Goal: Information Seeking & Learning: Learn about a topic

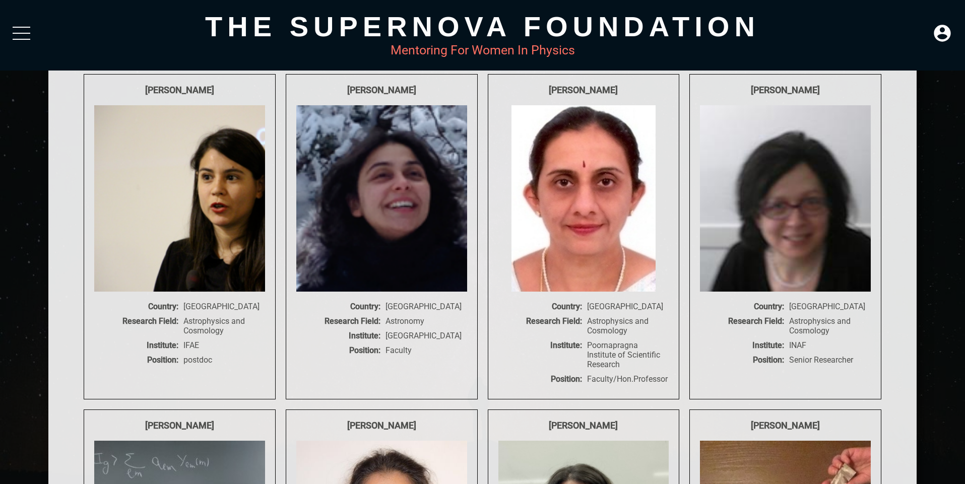
scroll to position [6811, 0]
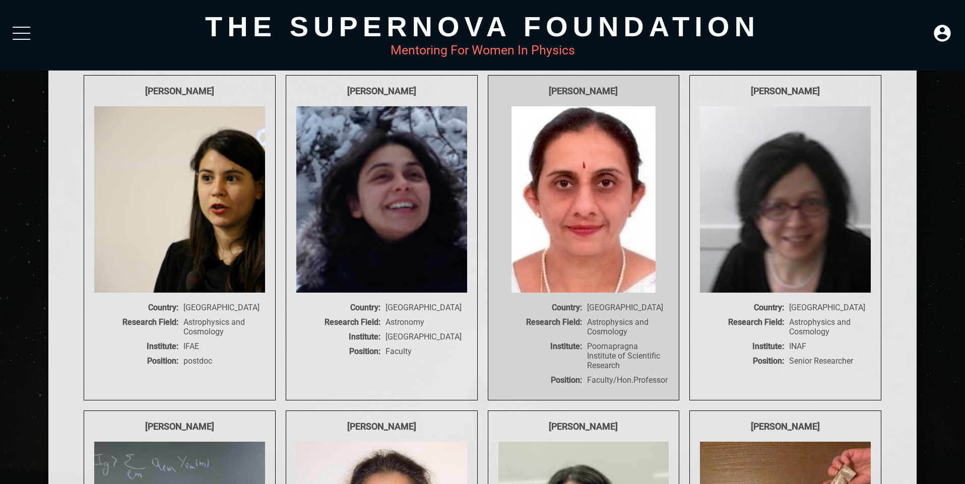
drag, startPoint x: 527, startPoint y: 138, endPoint x: 632, endPoint y: 133, distance: 104.9
click at [632, 96] on div "[PERSON_NAME]" at bounding box center [583, 91] width 171 height 11
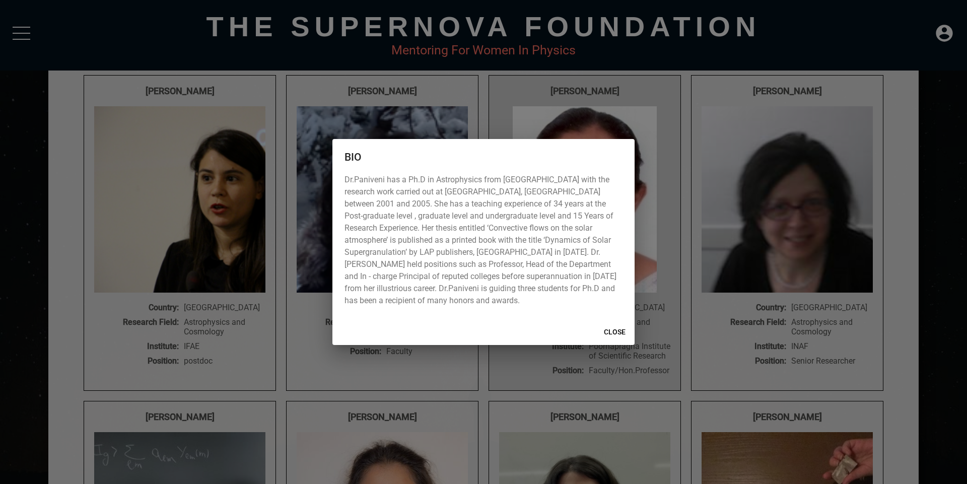
click at [632, 133] on div "BIO Dr.Paniveni has a Ph.D in Astrophysics from [GEOGRAPHIC_DATA] with the rese…" at bounding box center [483, 242] width 967 height 484
click at [615, 332] on span "CLOSE" at bounding box center [615, 332] width 24 height 13
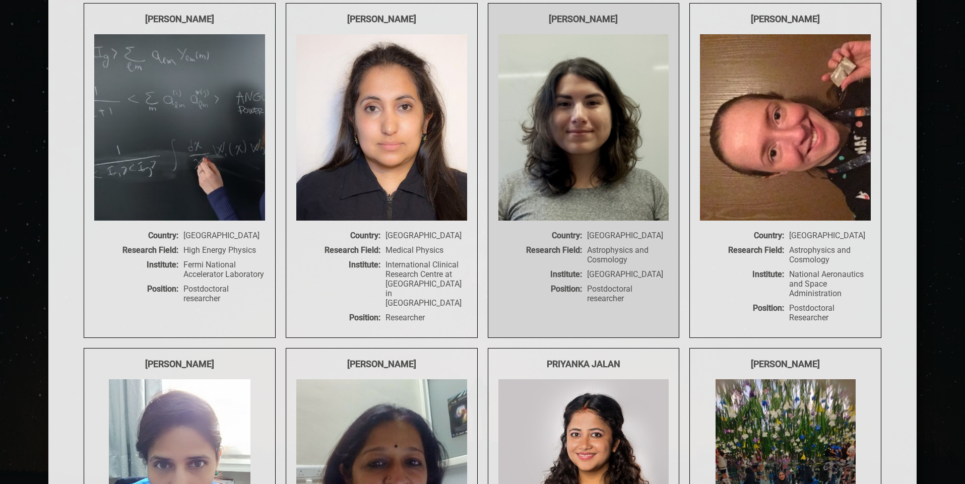
scroll to position [7225, 0]
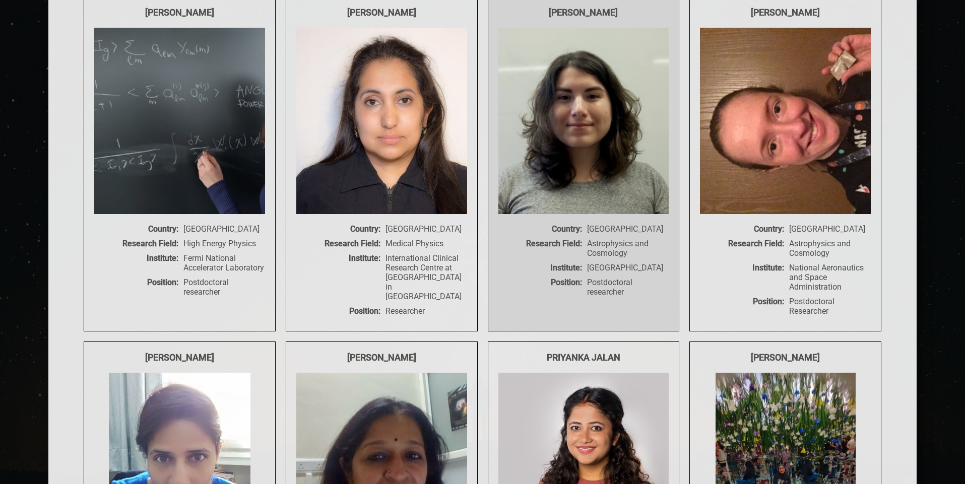
click at [589, 172] on img at bounding box center [585, 121] width 175 height 186
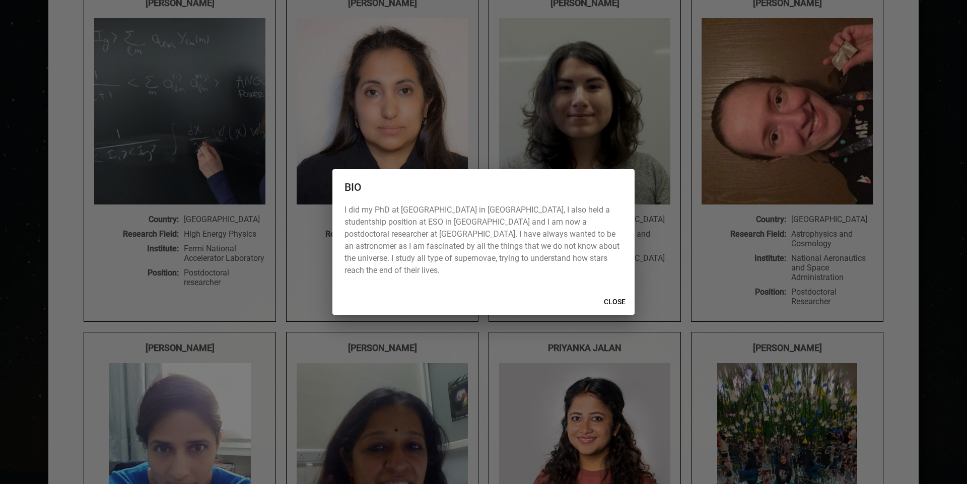
click at [542, 348] on div "BIO I did my PhD at [GEOGRAPHIC_DATA] in [GEOGRAPHIC_DATA], I also held a stude…" at bounding box center [483, 242] width 967 height 484
click at [620, 298] on span "CLOSE" at bounding box center [615, 302] width 24 height 13
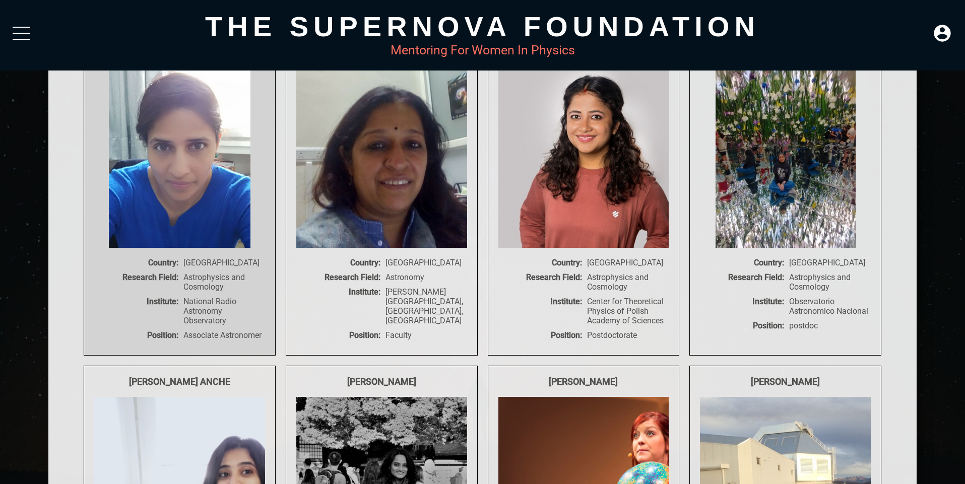
scroll to position [7534, 0]
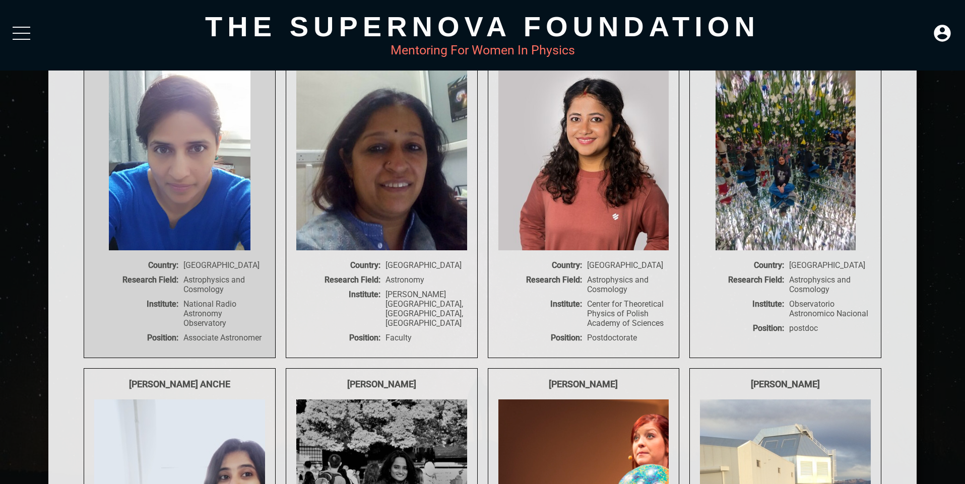
click at [204, 224] on img at bounding box center [180, 157] width 142 height 186
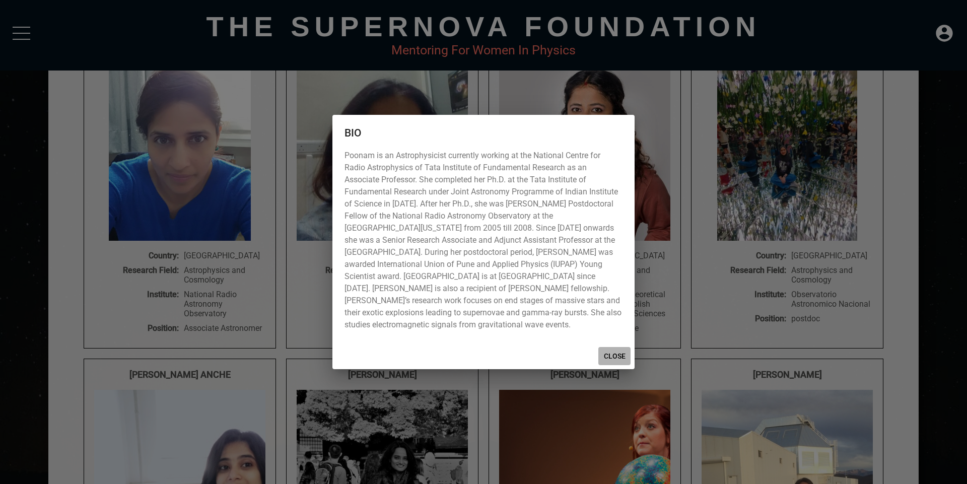
click at [610, 353] on span "CLOSE" at bounding box center [615, 356] width 24 height 13
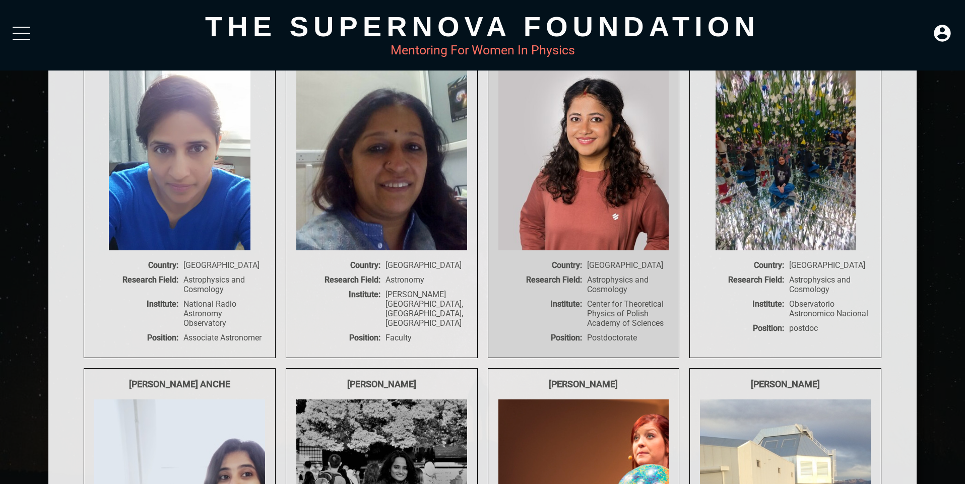
click at [611, 250] on img at bounding box center [591, 157] width 186 height 186
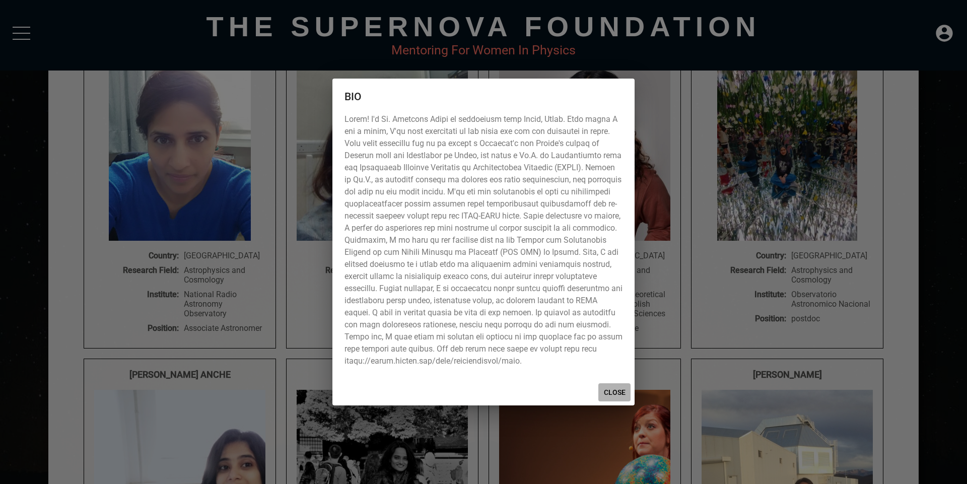
click at [619, 388] on span "CLOSE" at bounding box center [615, 392] width 24 height 13
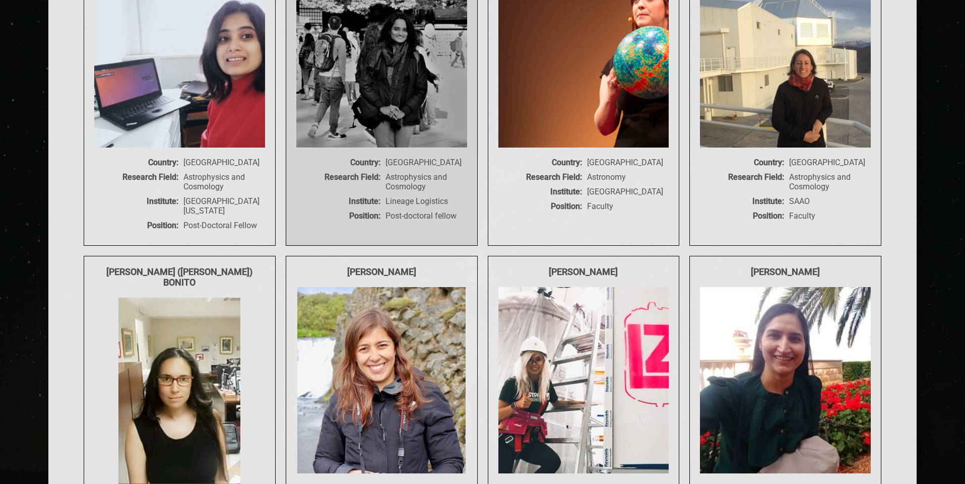
scroll to position [7975, 0]
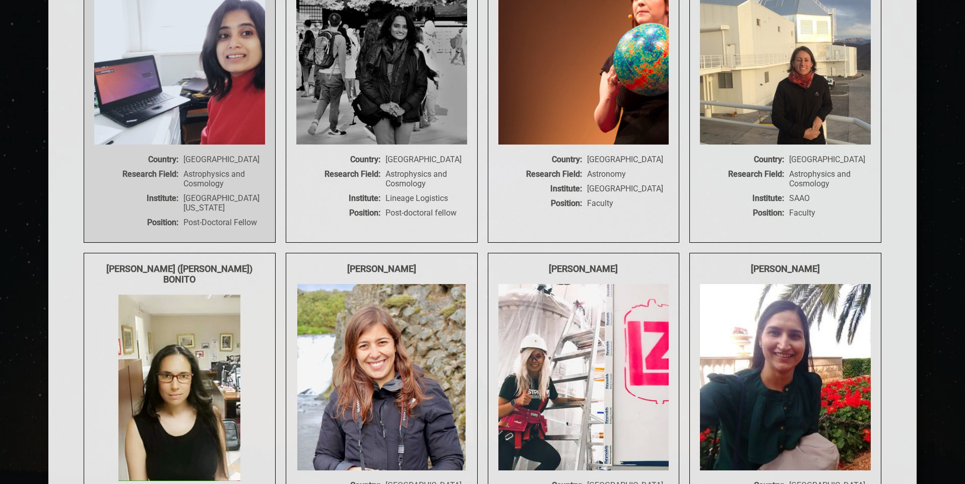
click at [173, 145] on img at bounding box center [218, 51] width 249 height 186
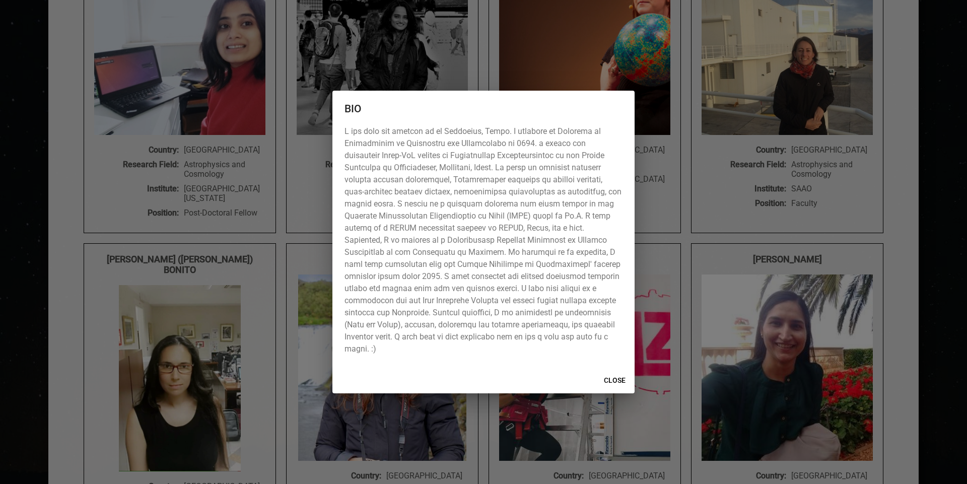
click at [610, 375] on span "CLOSE" at bounding box center [615, 380] width 24 height 13
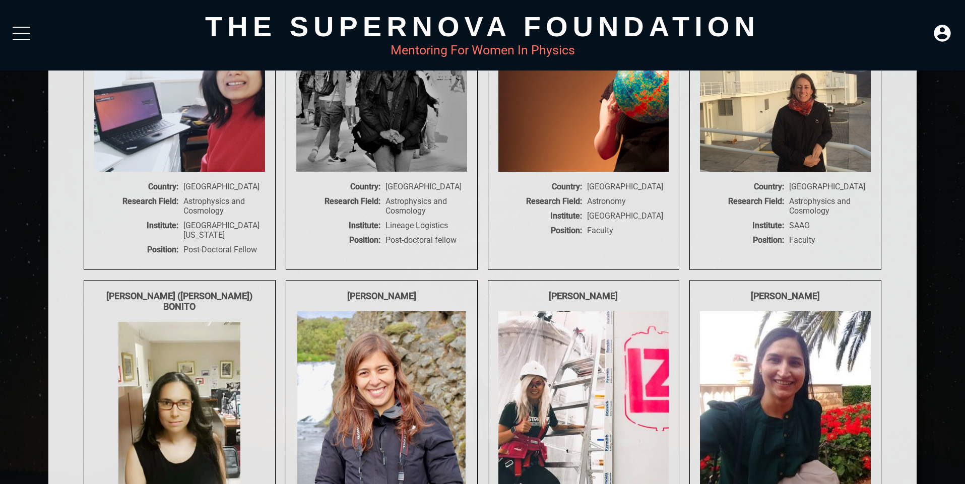
scroll to position [7929, 0]
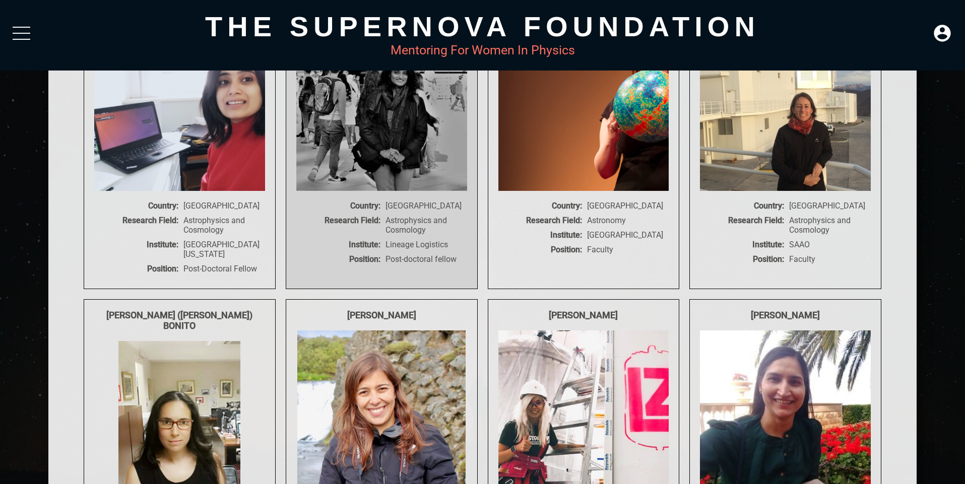
click at [362, 162] on img at bounding box center [389, 98] width 187 height 186
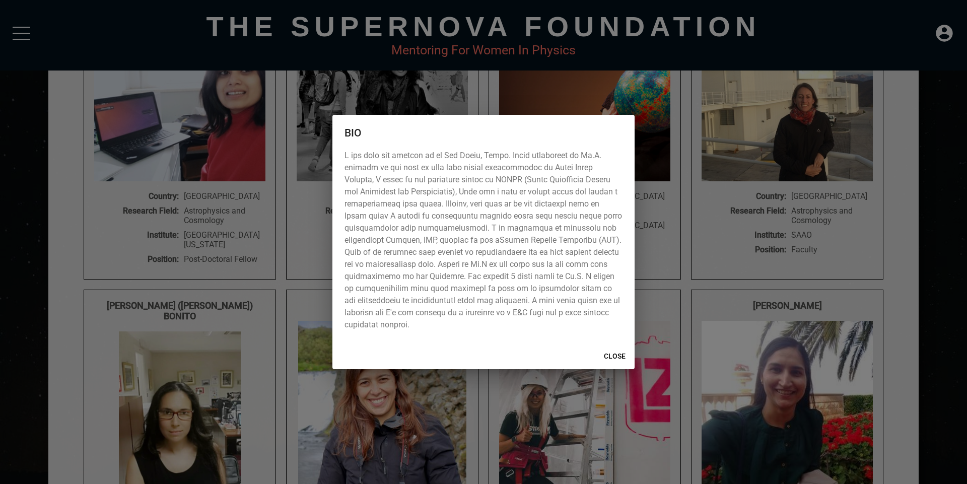
click at [618, 355] on span "CLOSE" at bounding box center [615, 356] width 24 height 13
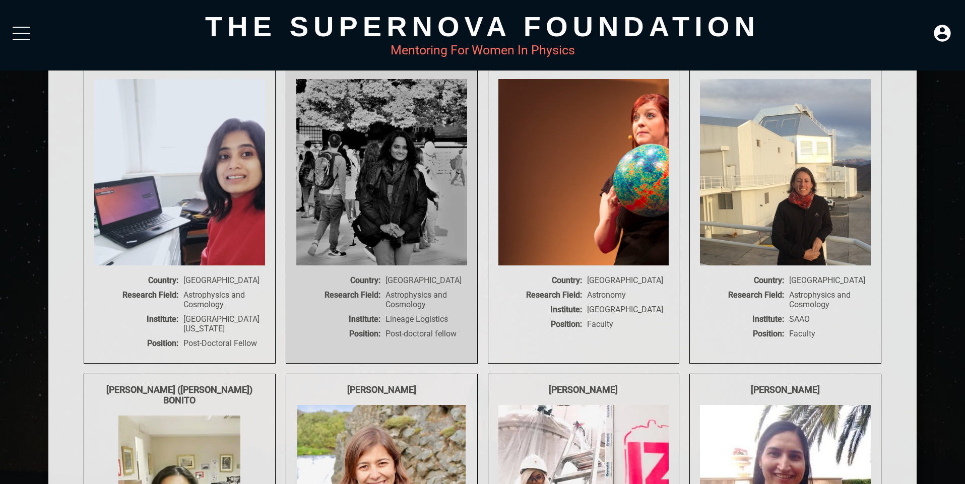
scroll to position [7853, 0]
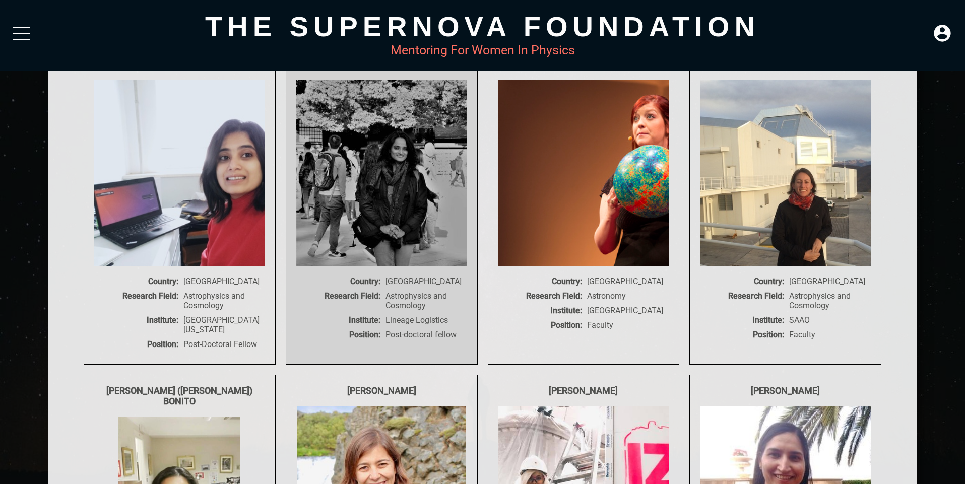
click at [419, 238] on img at bounding box center [389, 173] width 187 height 186
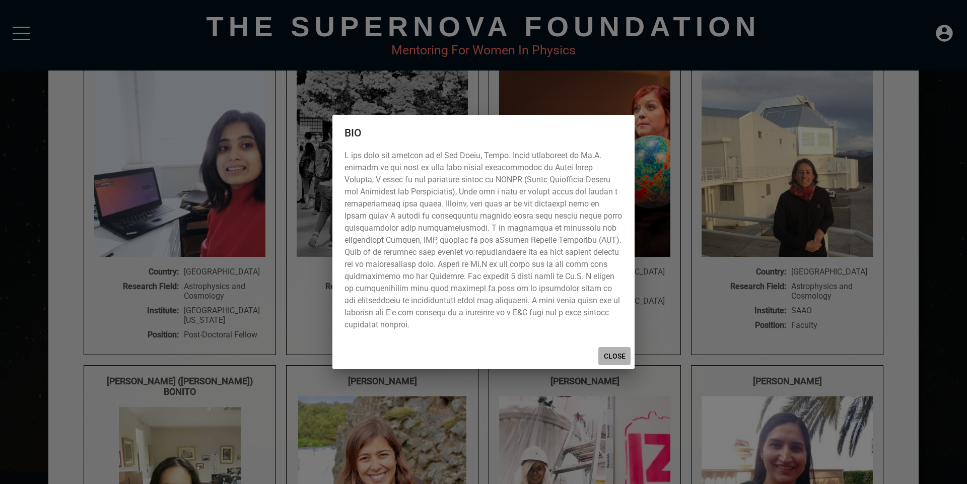
click at [615, 358] on span "CLOSE" at bounding box center [615, 356] width 24 height 13
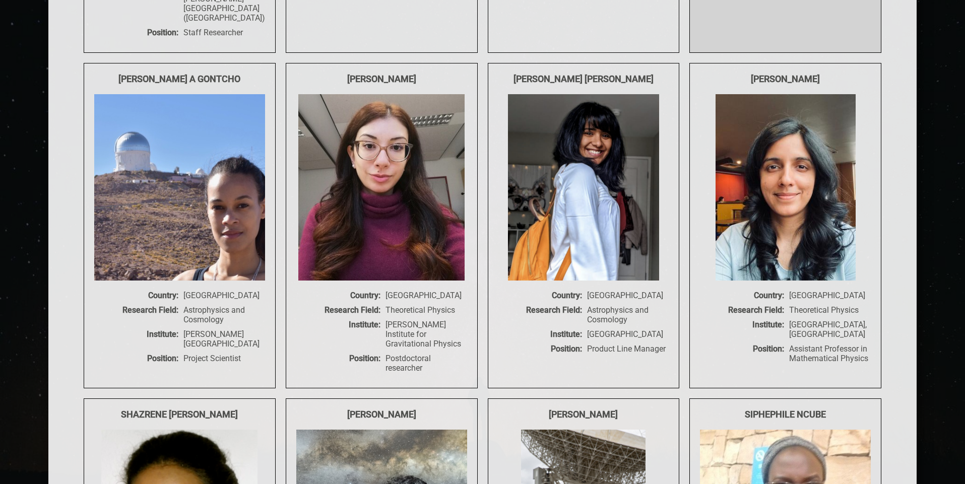
scroll to position [8534, 0]
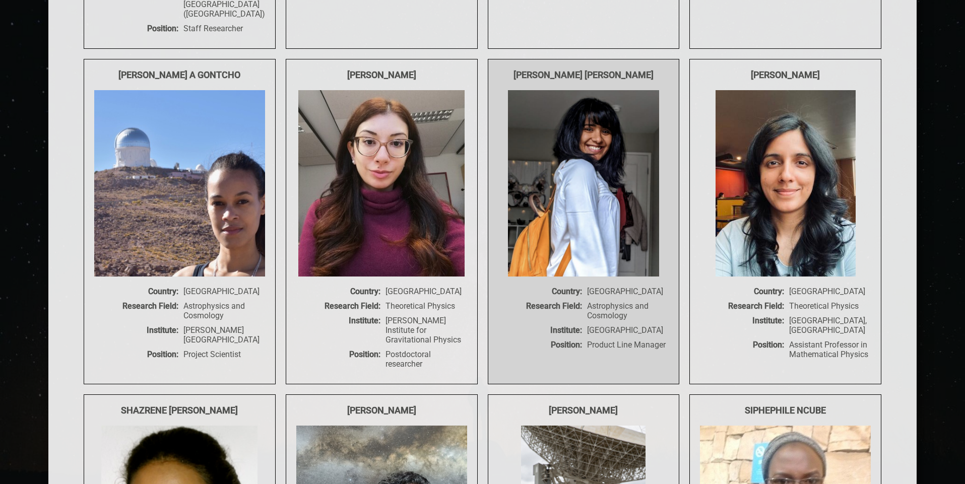
click at [589, 231] on Ashwathimage at bounding box center [583, 183] width 151 height 186
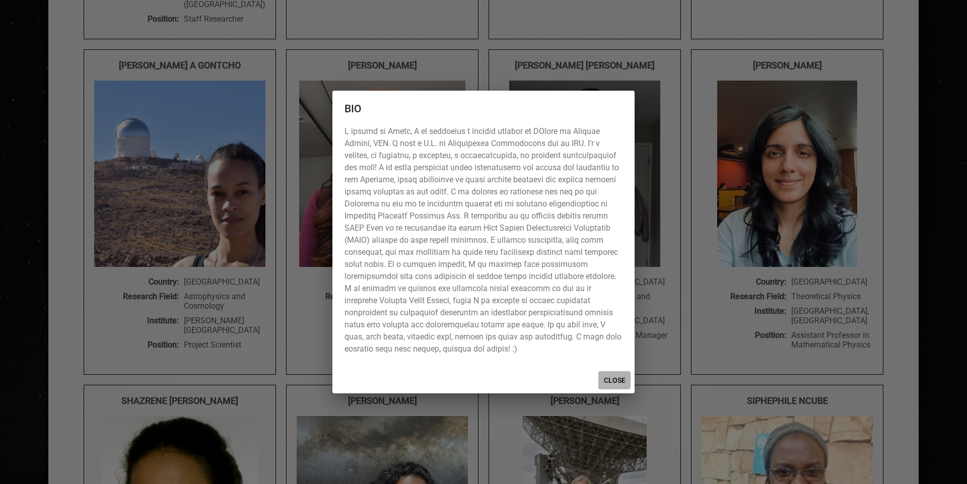
click at [609, 385] on span "CLOSE" at bounding box center [615, 380] width 24 height 13
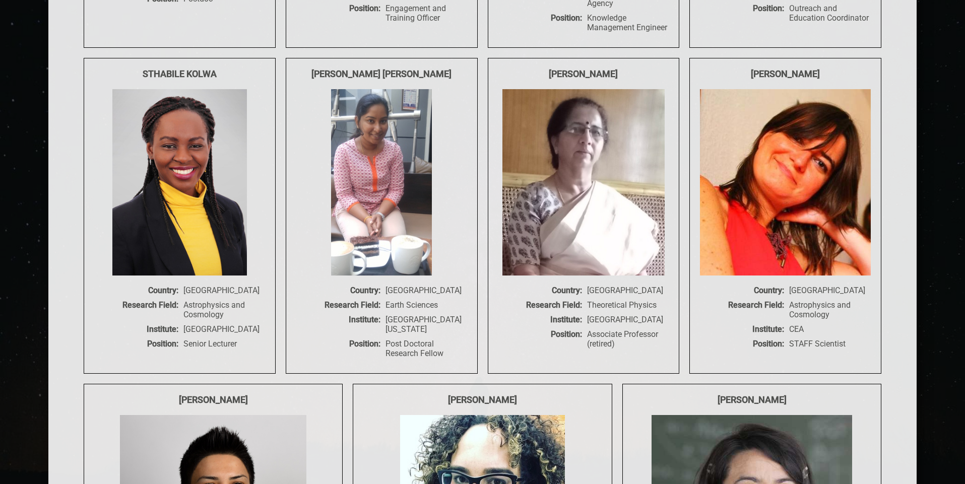
scroll to position [9533, 0]
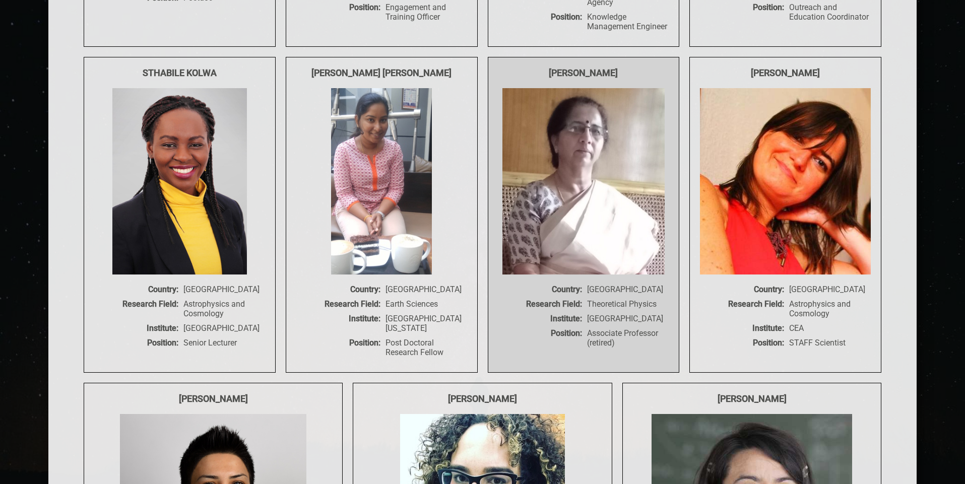
click at [572, 243] on img at bounding box center [583, 181] width 162 height 186
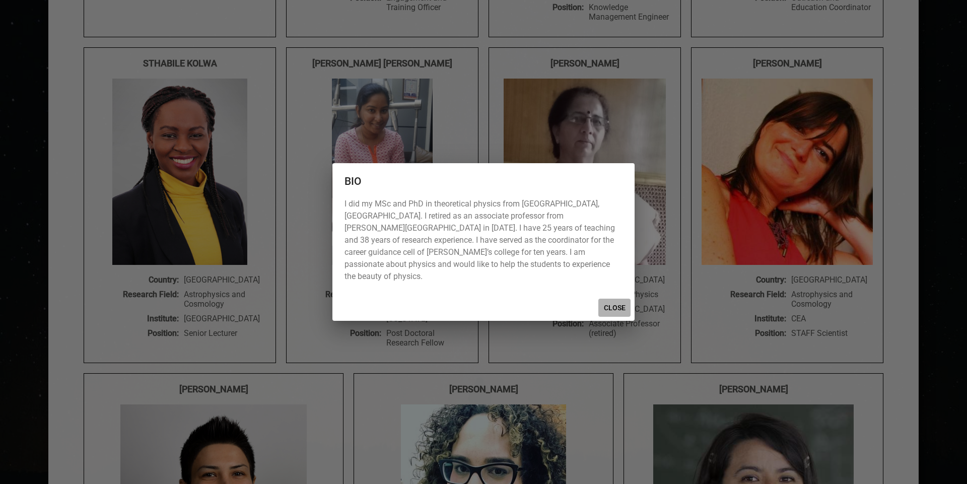
click at [624, 303] on span "CLOSE" at bounding box center [615, 308] width 24 height 13
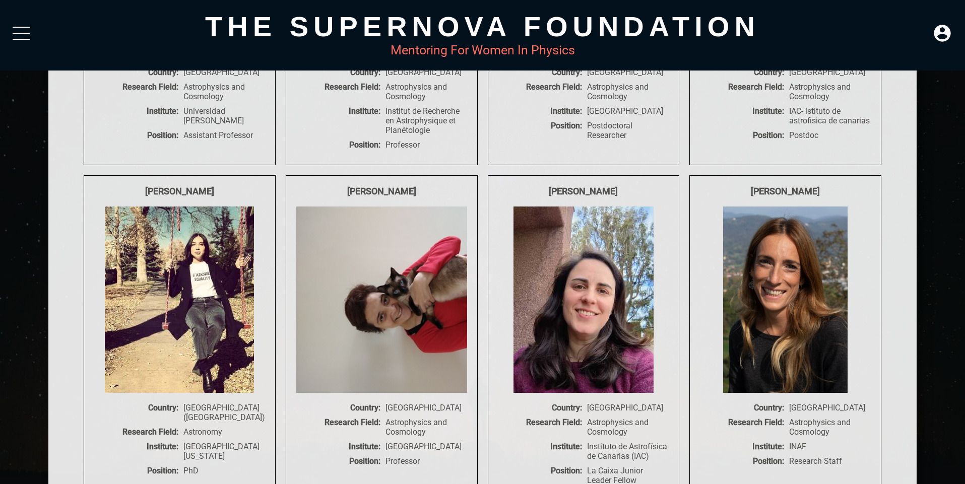
scroll to position [0, 0]
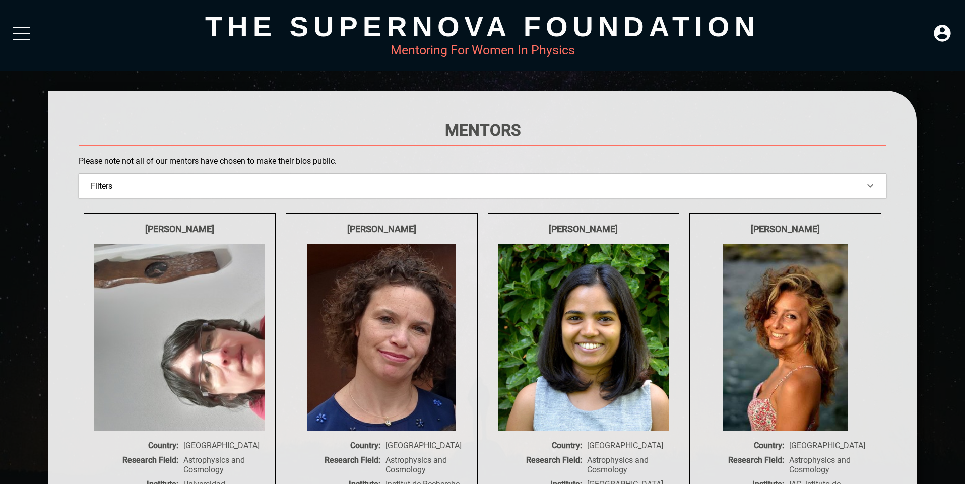
click at [464, 190] on div "Filters" at bounding box center [483, 186] width 784 height 10
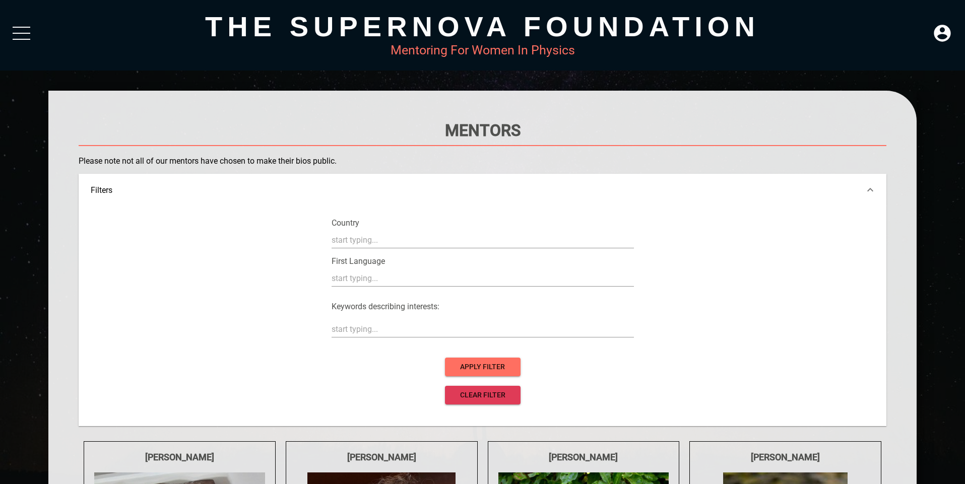
click at [14, 29] on div at bounding box center [22, 36] width 18 height 18
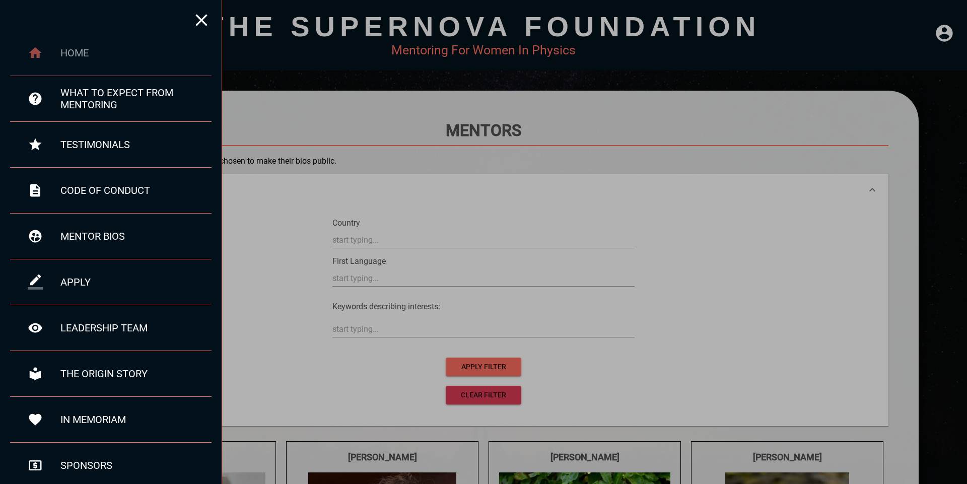
click at [74, 48] on div "home" at bounding box center [135, 53] width 151 height 12
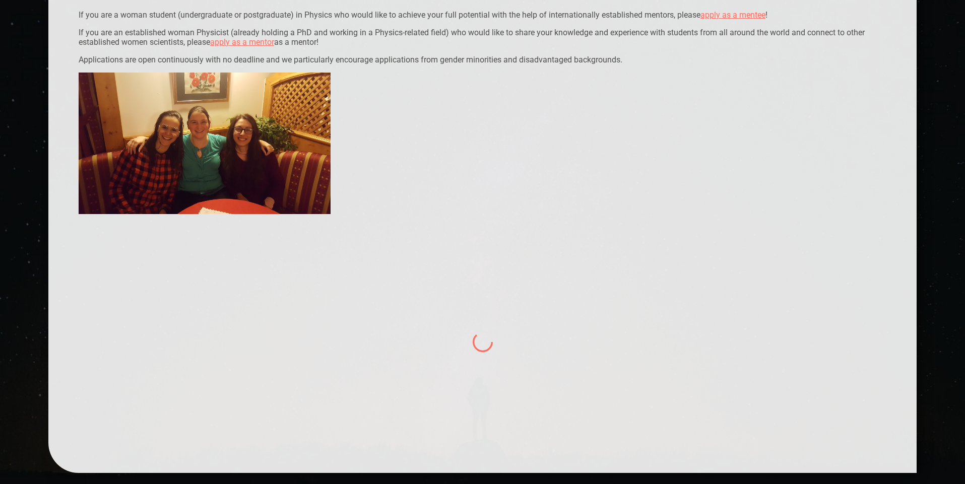
scroll to position [287, 0]
